Goal: Check status: Check status

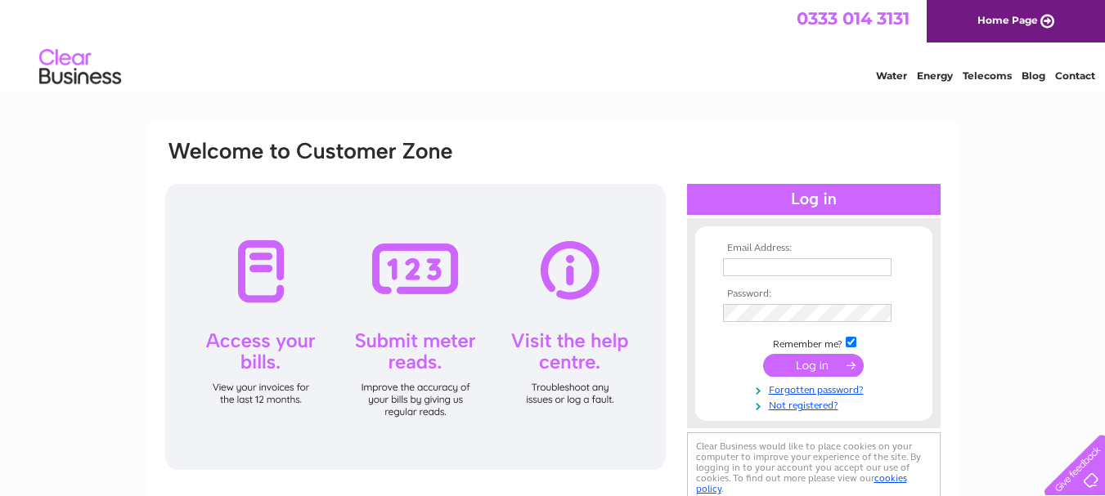
type input "i.gillan@btinternet.com"
click at [819, 368] on input "submit" at bounding box center [813, 365] width 101 height 23
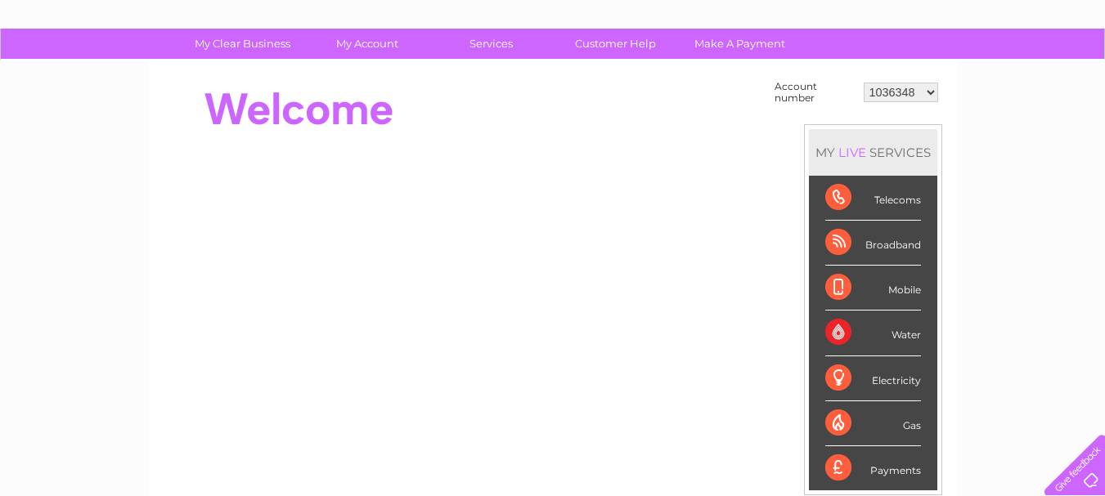
scroll to position [85, 0]
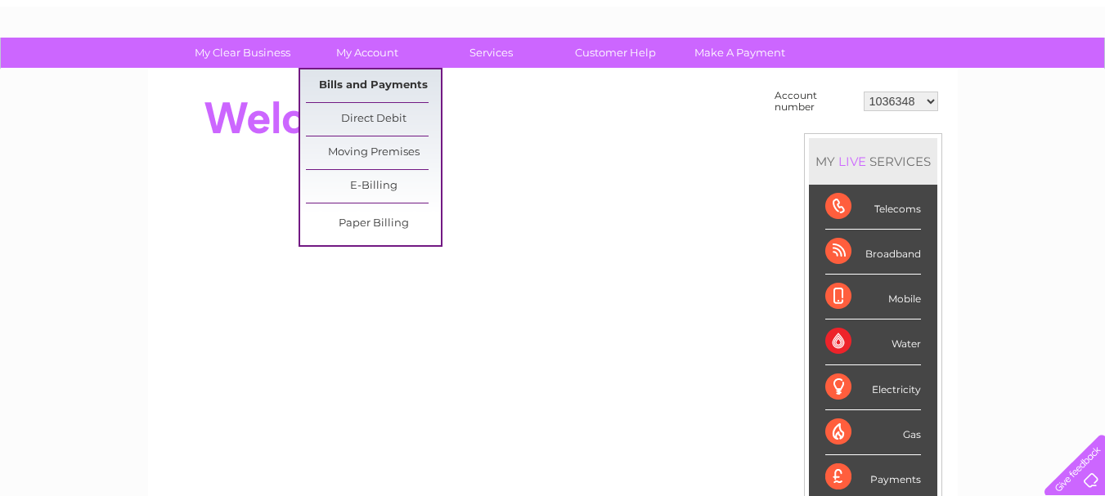
click at [387, 80] on link "Bills and Payments" at bounding box center [373, 86] width 135 height 33
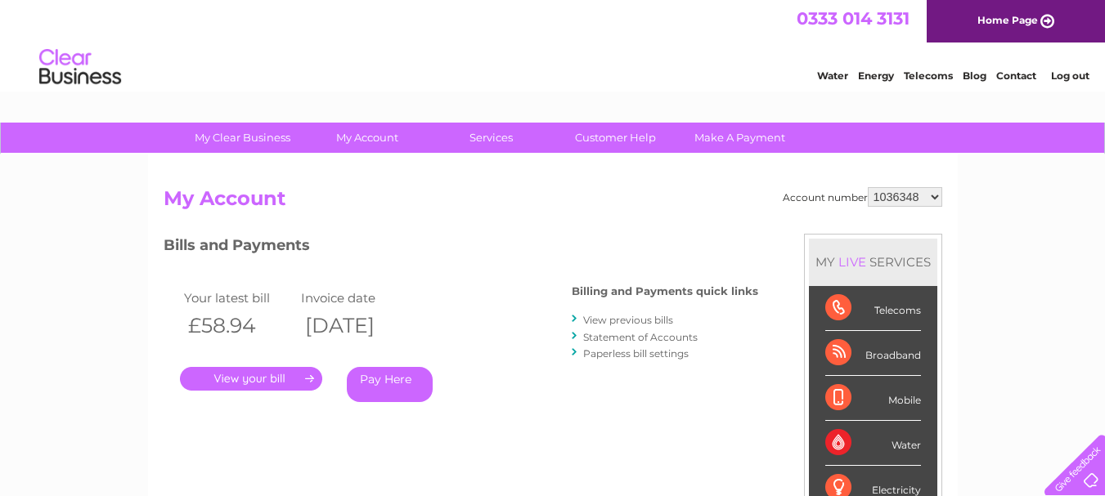
click at [936, 195] on select "1036348 30305223" at bounding box center [905, 197] width 74 height 20
select select "30305223"
click at [868, 187] on select "1036348 30305223" at bounding box center [905, 197] width 74 height 20
click at [930, 199] on select "1036348 30305223" at bounding box center [905, 197] width 74 height 20
select select "1036348"
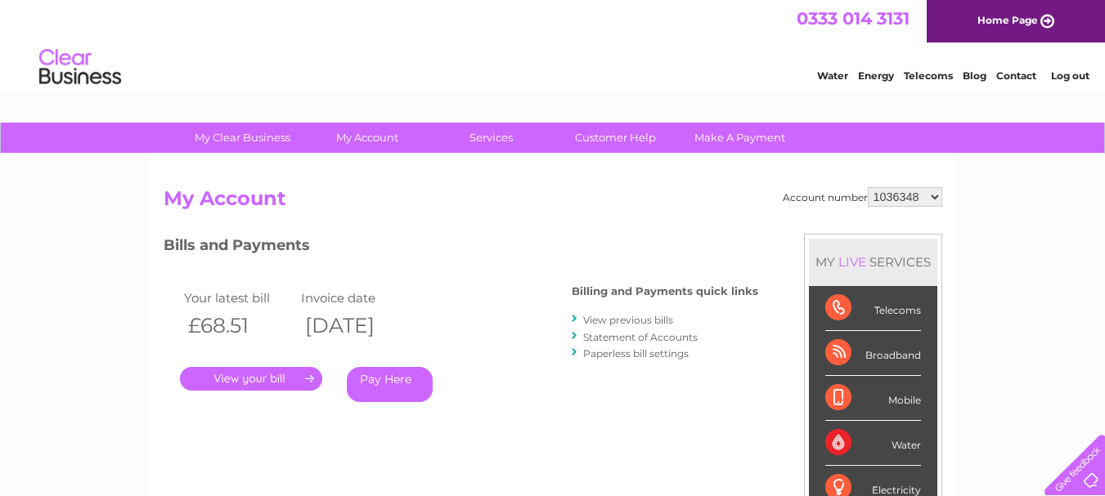
click at [868, 187] on select "1036348 30305223" at bounding box center [905, 197] width 74 height 20
click at [261, 379] on link "." at bounding box center [251, 379] width 142 height 24
